Goal: Navigation & Orientation: Find specific page/section

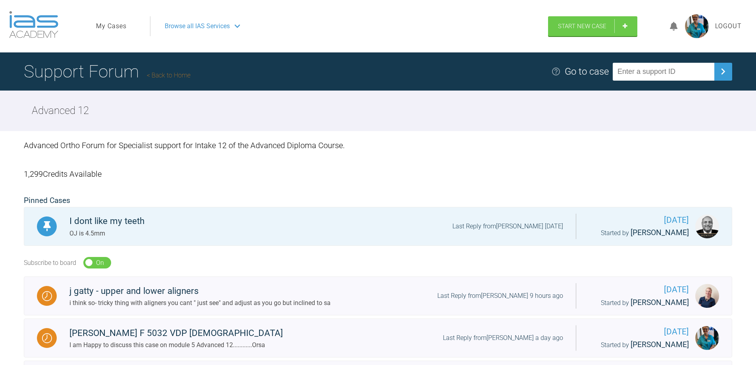
click at [114, 27] on link "My Cases" at bounding box center [111, 26] width 31 height 10
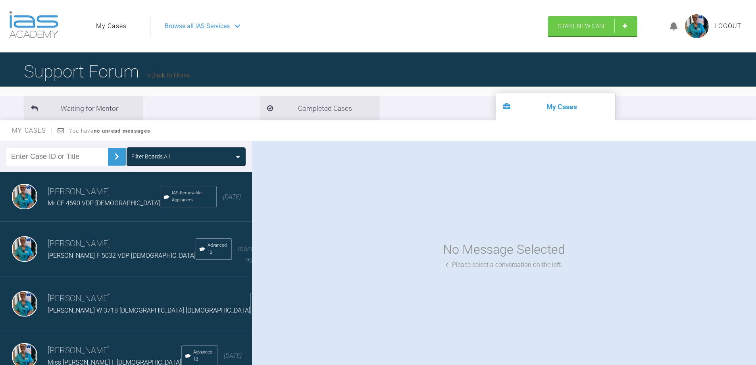
click at [193, 23] on span "Browse all IAS Services" at bounding box center [197, 26] width 65 height 10
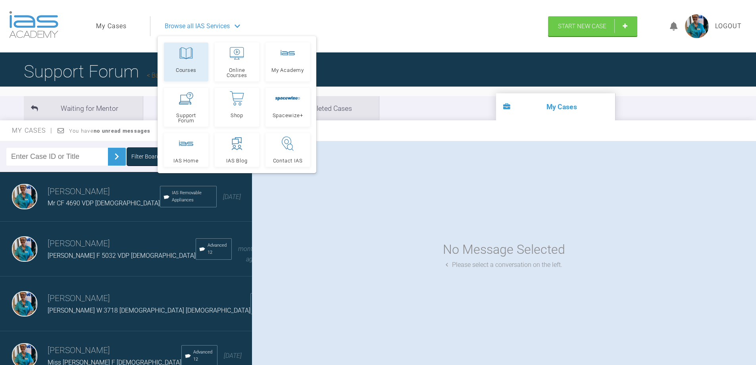
click at [180, 62] on link "Courses" at bounding box center [186, 61] width 44 height 39
